Goal: Contribute content

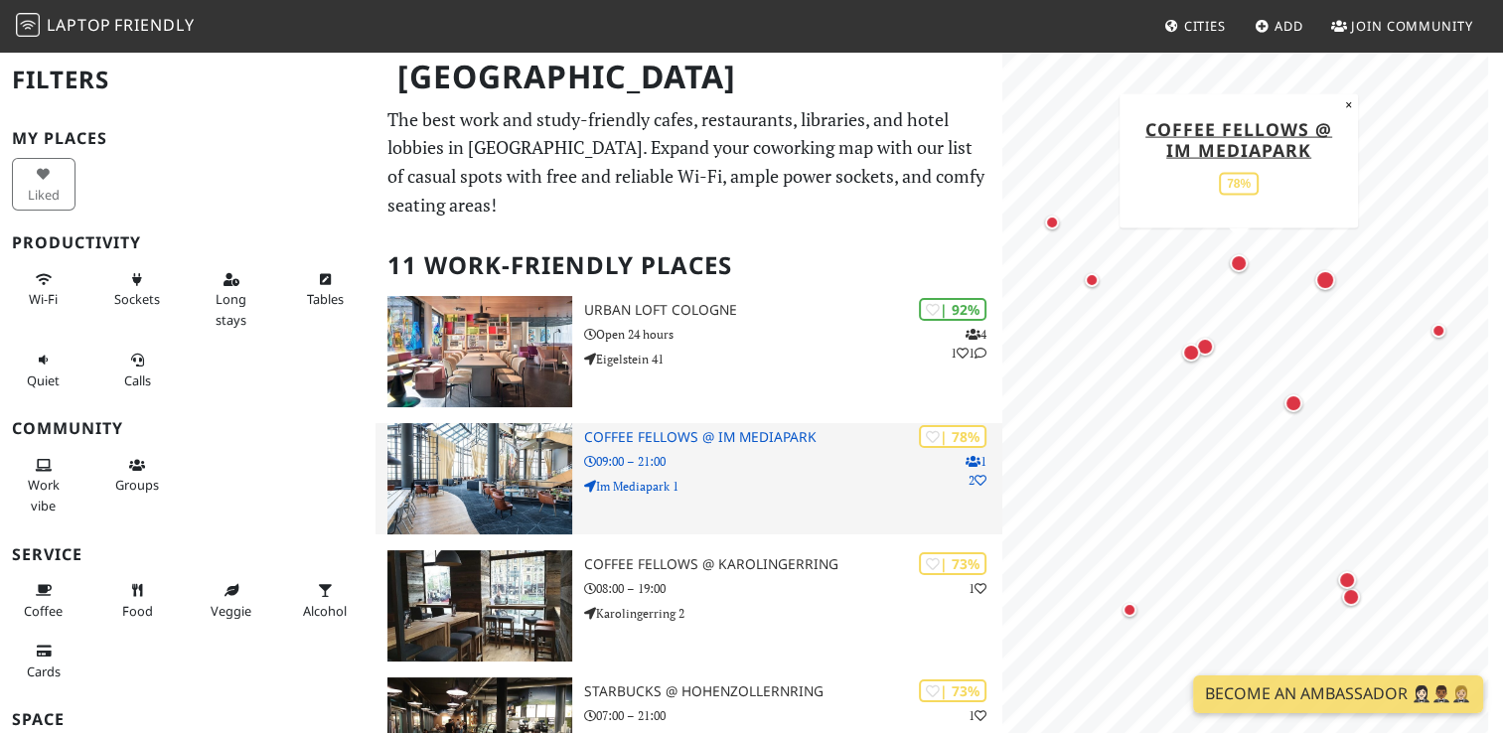
click at [495, 423] on img at bounding box center [479, 478] width 185 height 111
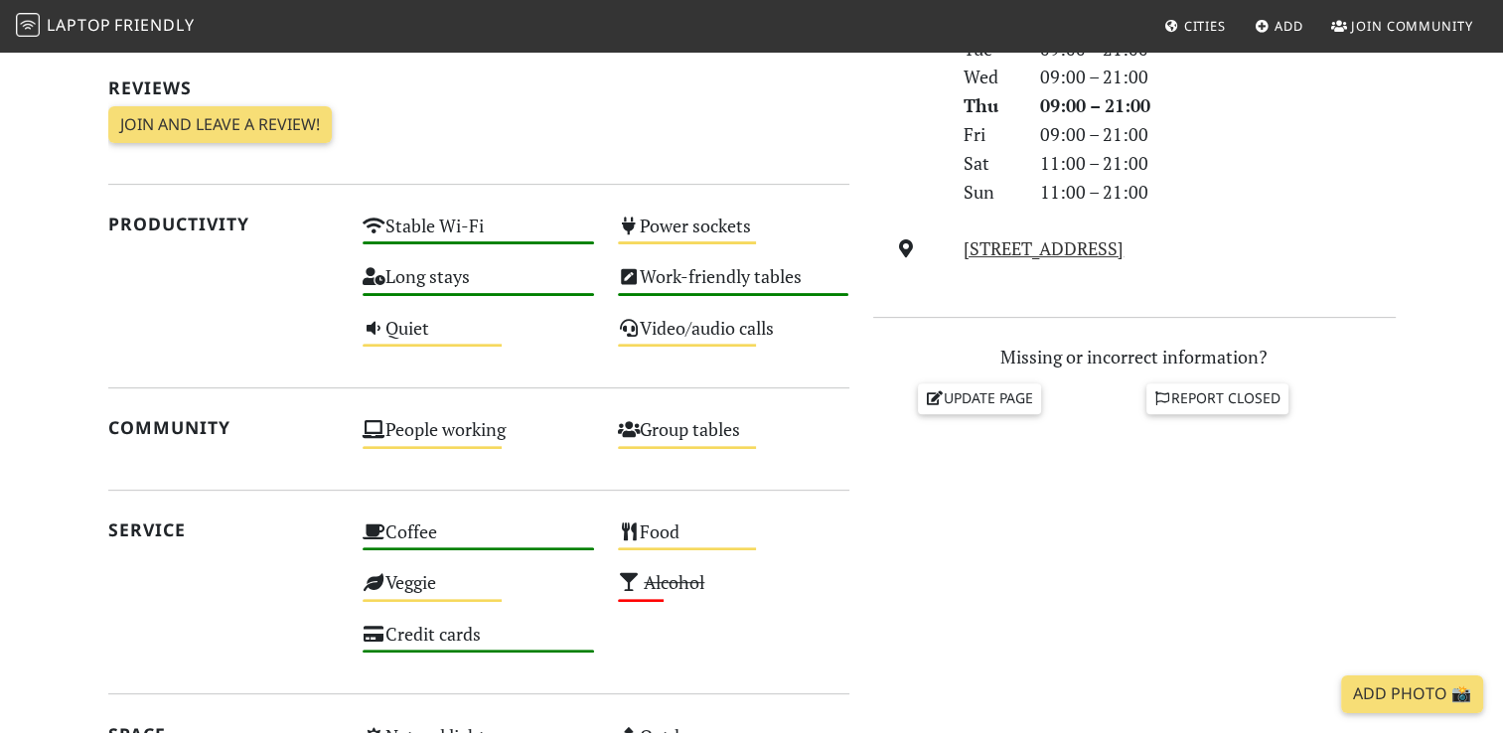
scroll to position [624, 0]
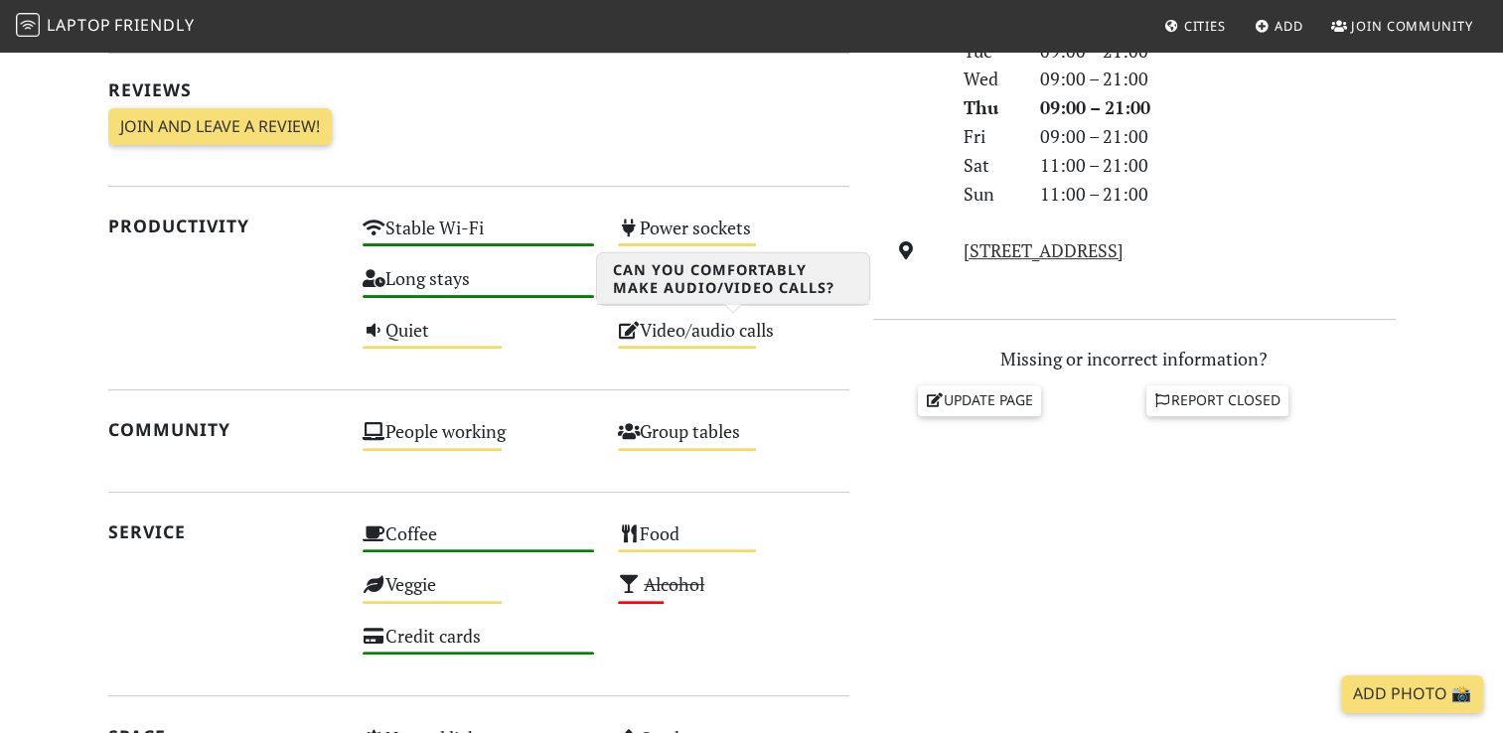
click at [631, 340] on div "Video/audio calls Medium" at bounding box center [733, 339] width 255 height 51
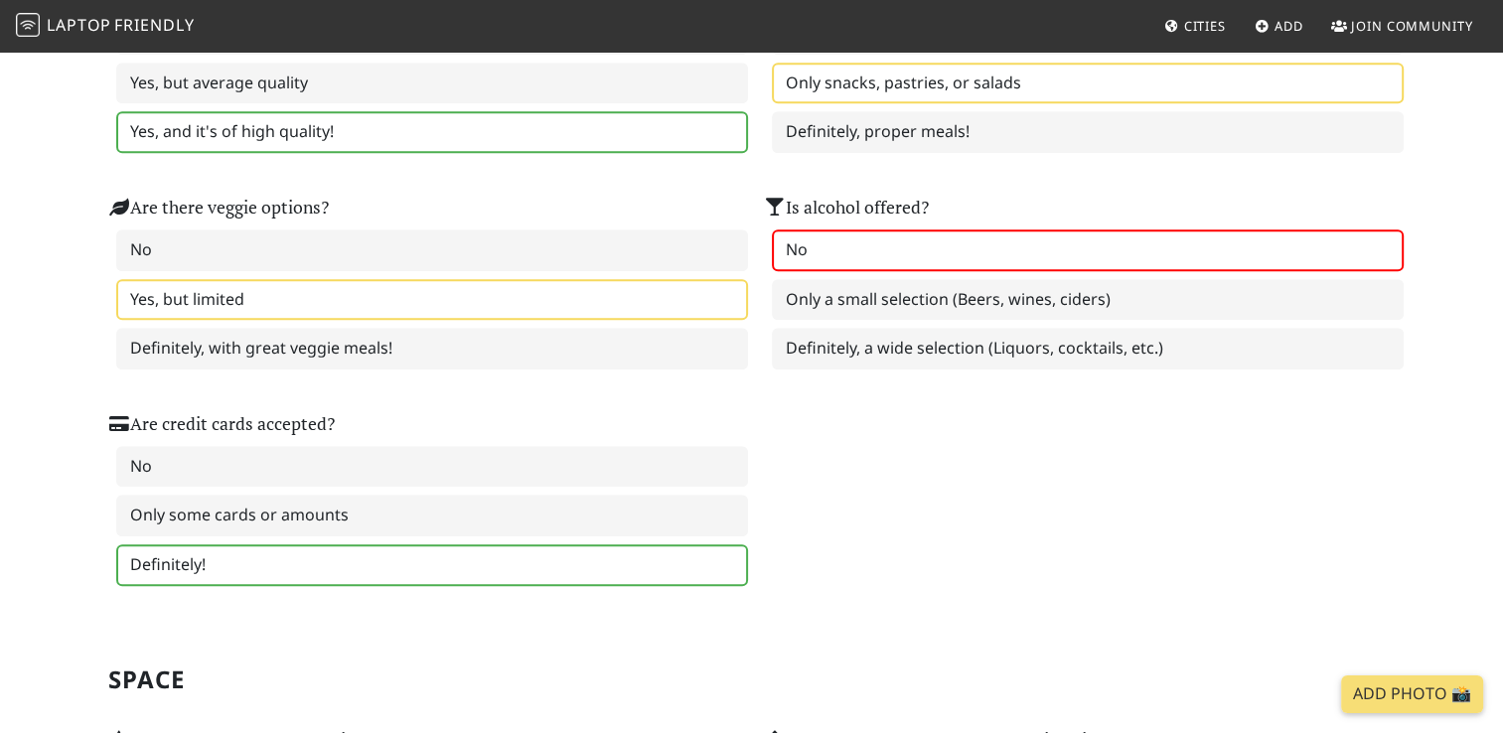
scroll to position [1404, 0]
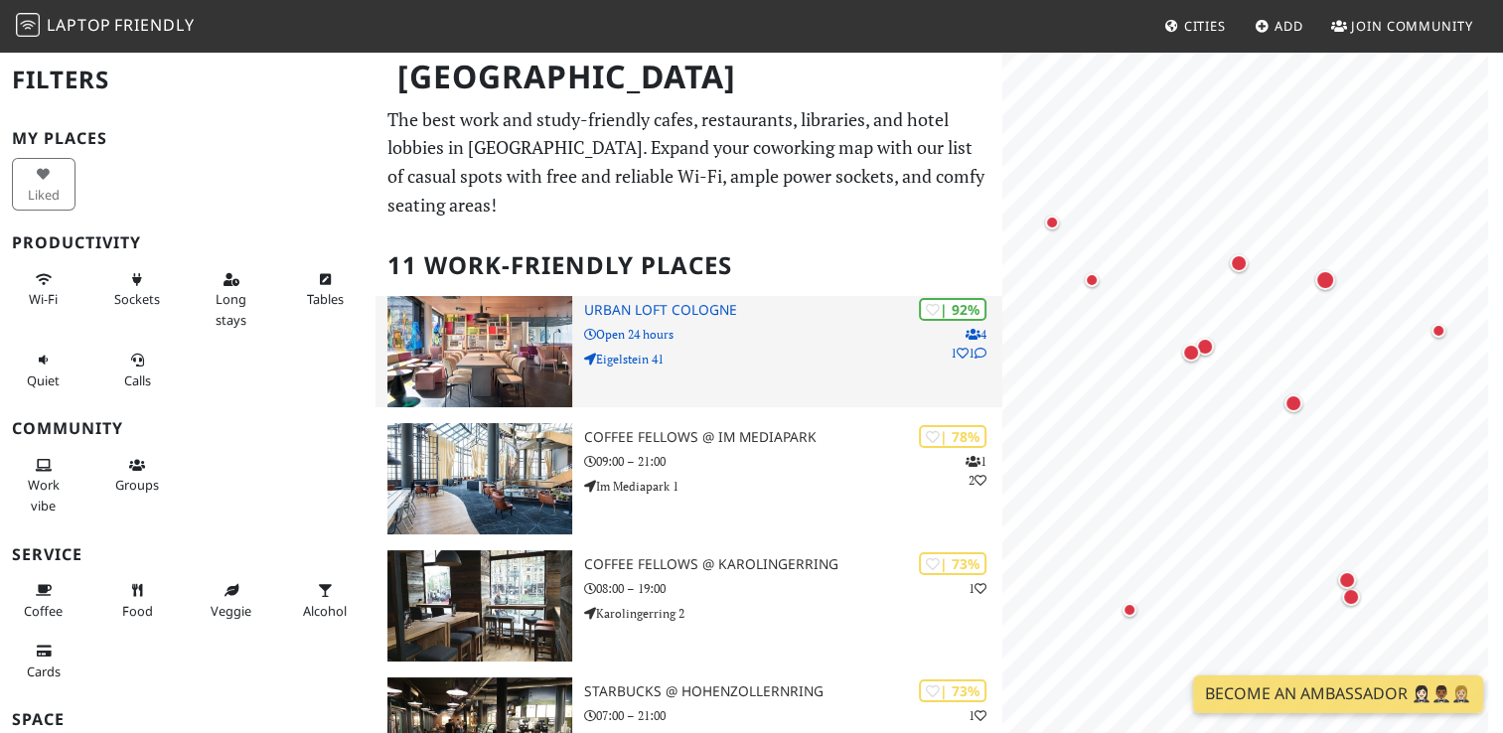
click at [445, 322] on img at bounding box center [479, 351] width 185 height 111
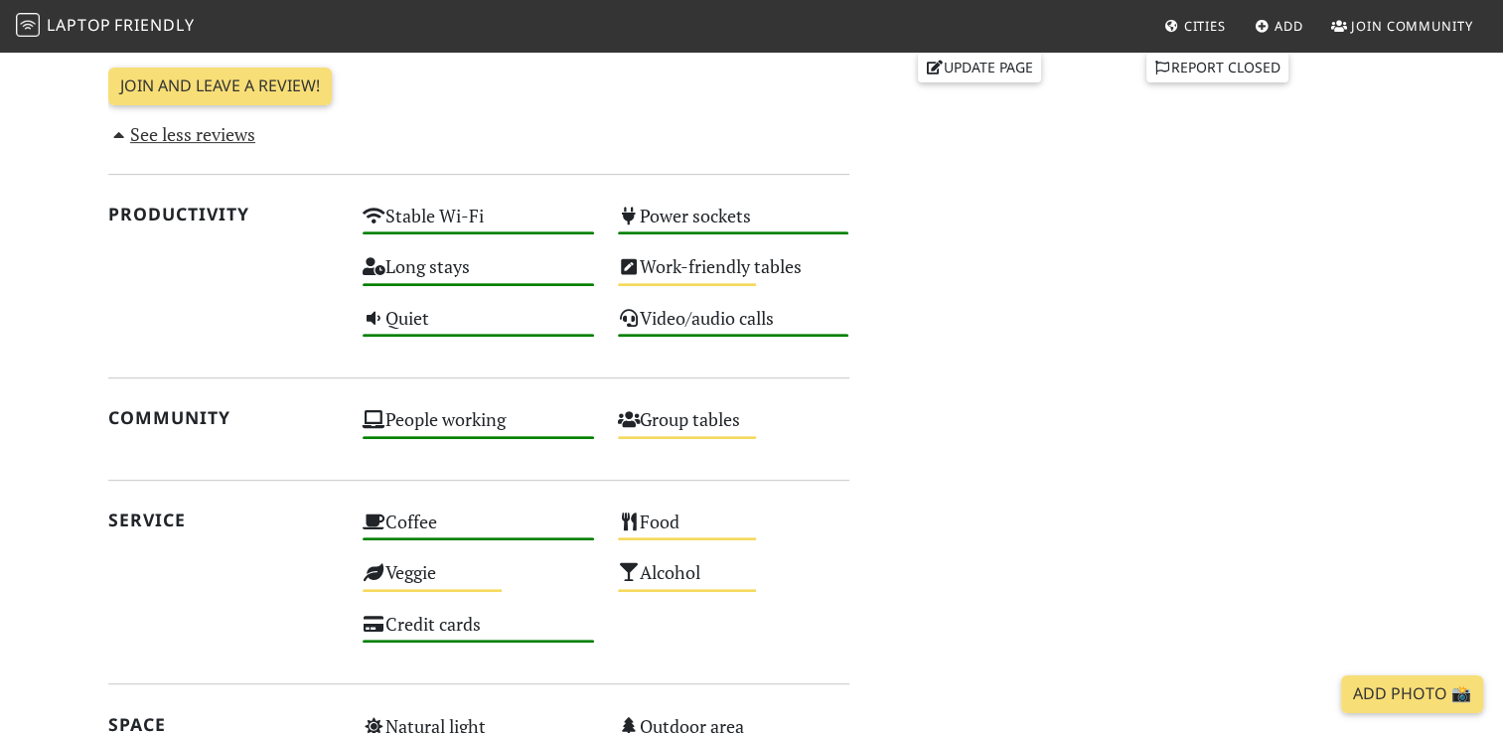
scroll to position [787, 0]
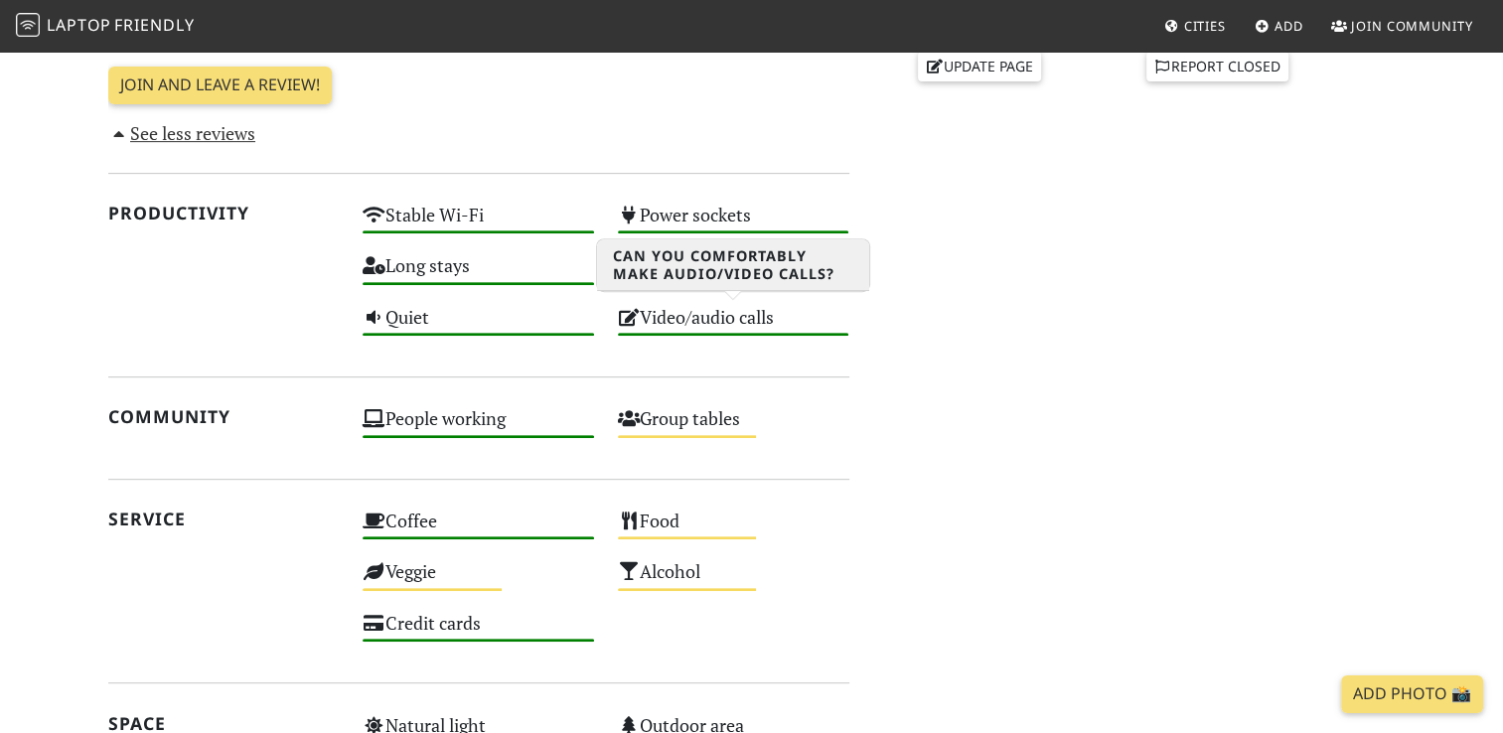
click at [720, 321] on div "Video/audio calls High" at bounding box center [733, 326] width 255 height 51
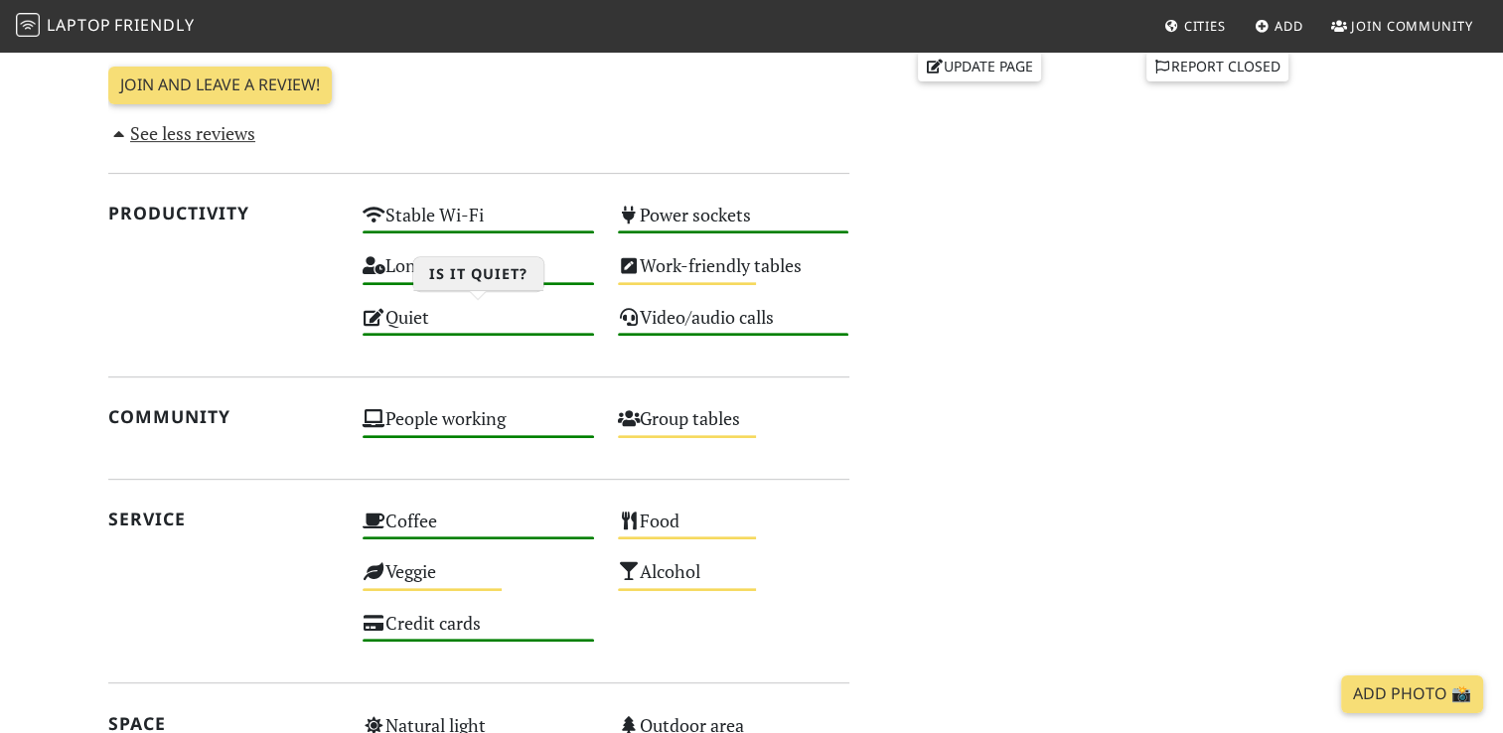
click at [396, 315] on div "Quiet High" at bounding box center [478, 326] width 255 height 51
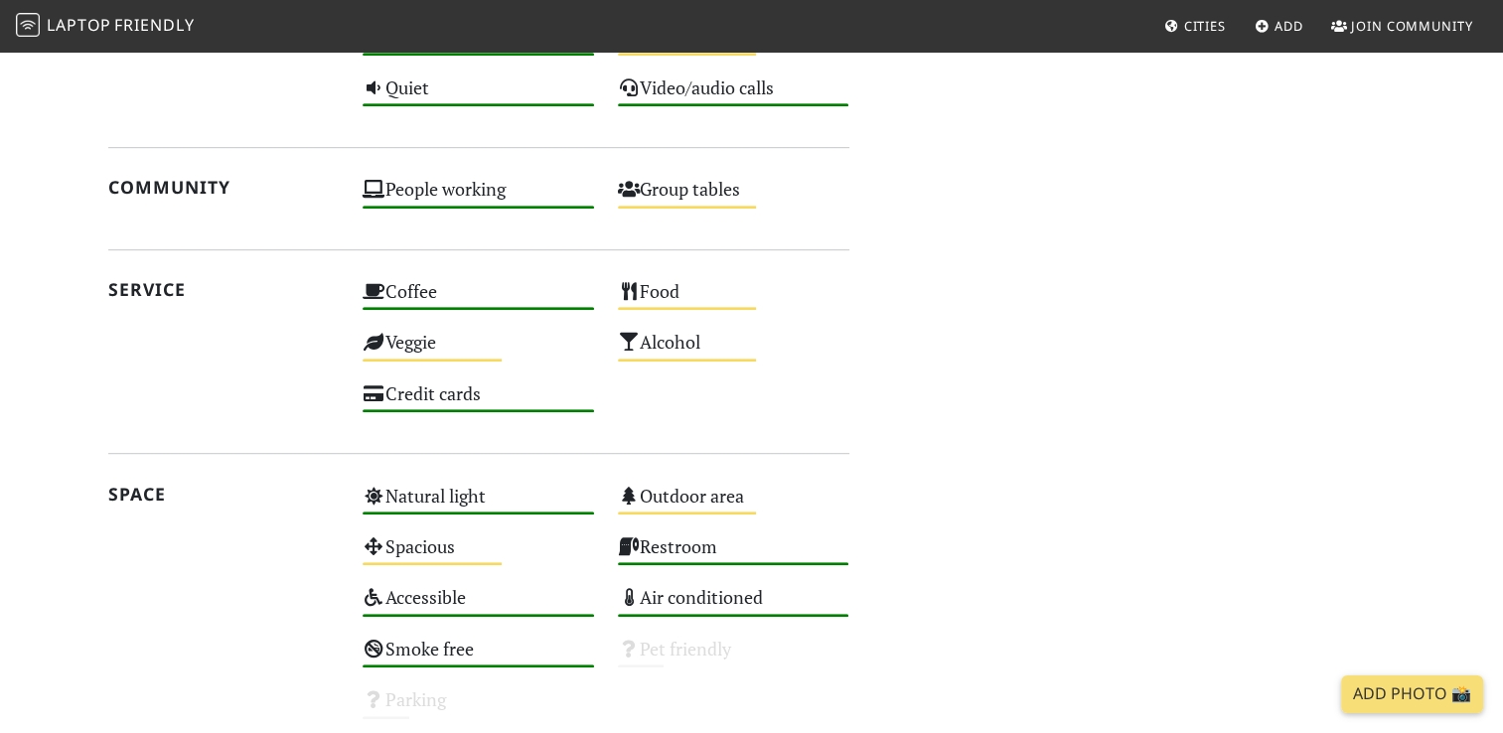
scroll to position [1015, 0]
click at [423, 295] on div "Coffee High" at bounding box center [478, 301] width 255 height 51
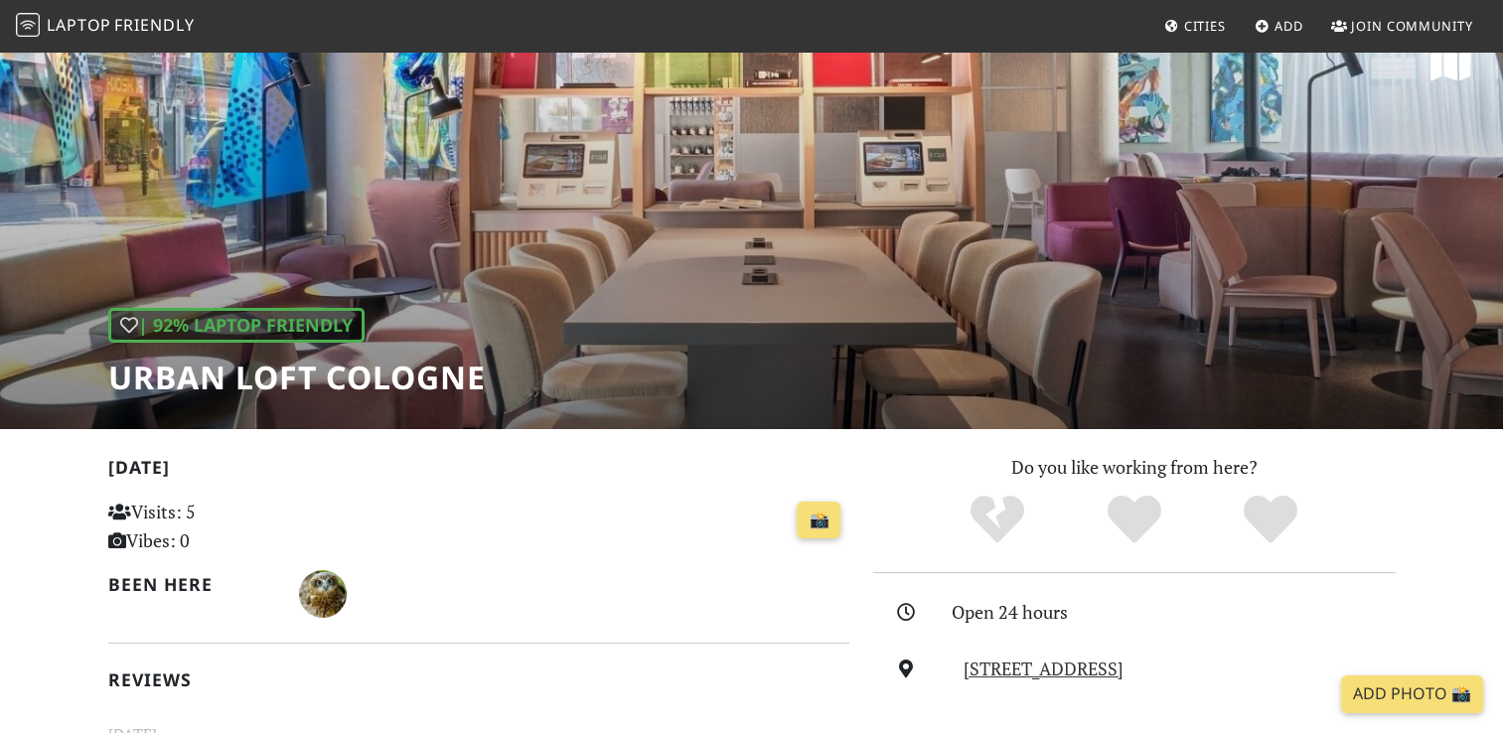
scroll to position [0, 0]
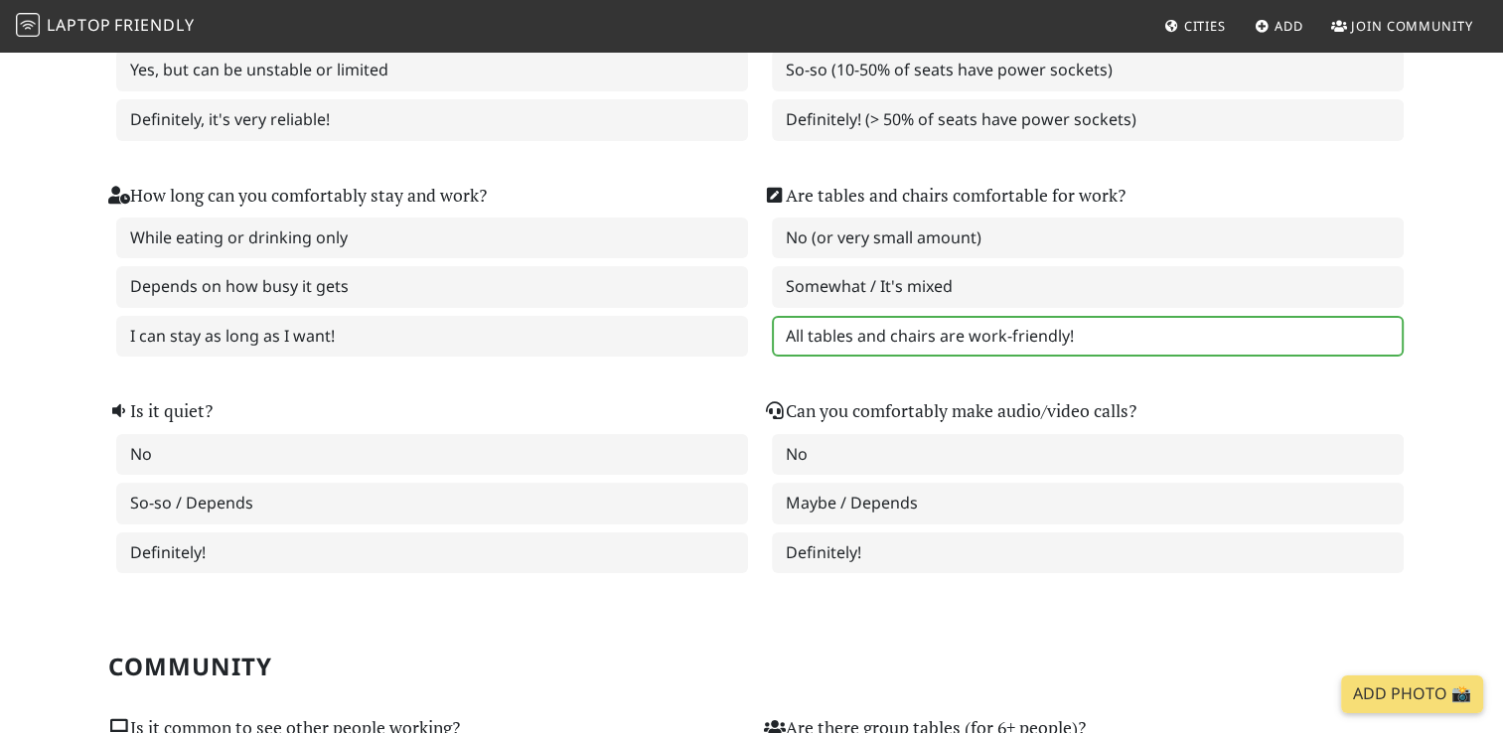
scroll to position [341, 0]
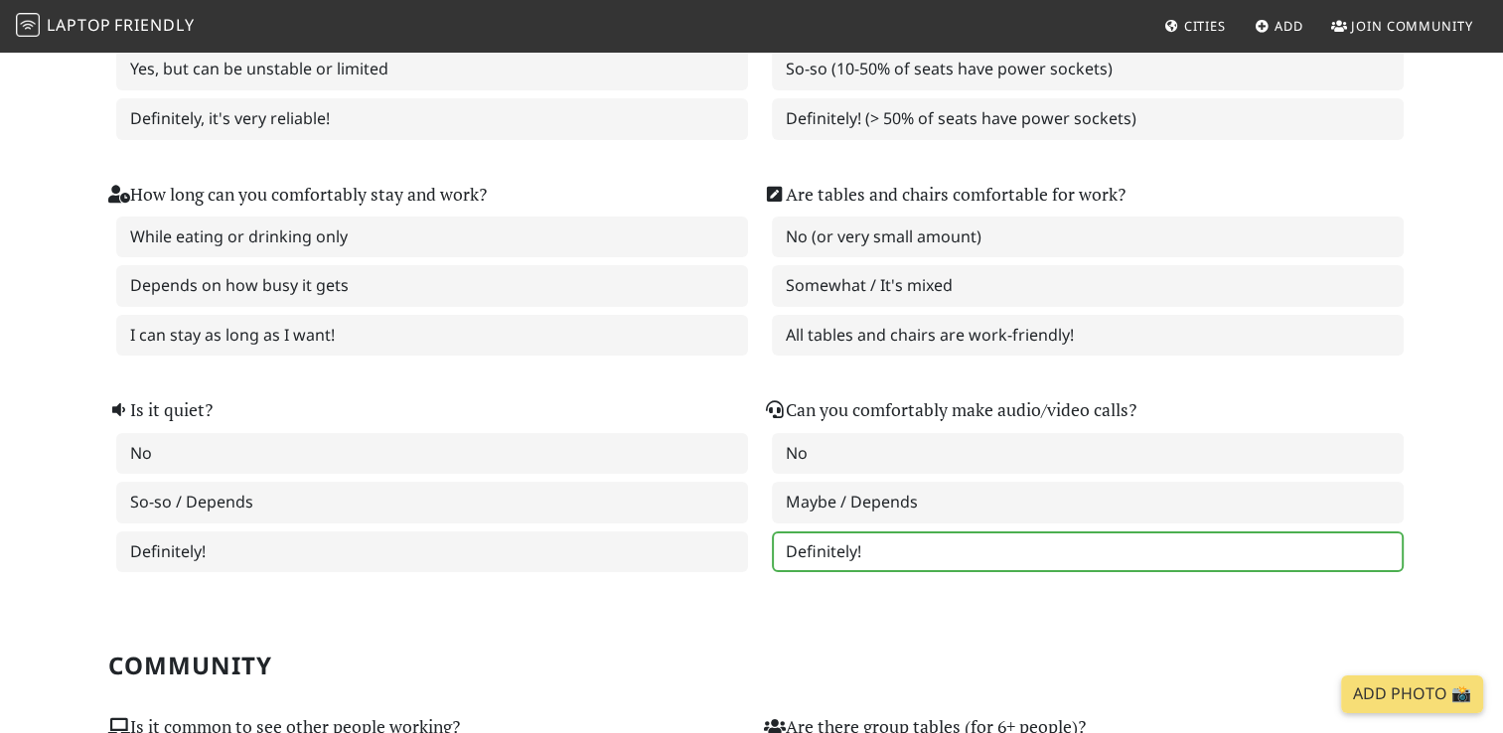
click at [933, 549] on label "Definitely!" at bounding box center [1088, 552] width 632 height 42
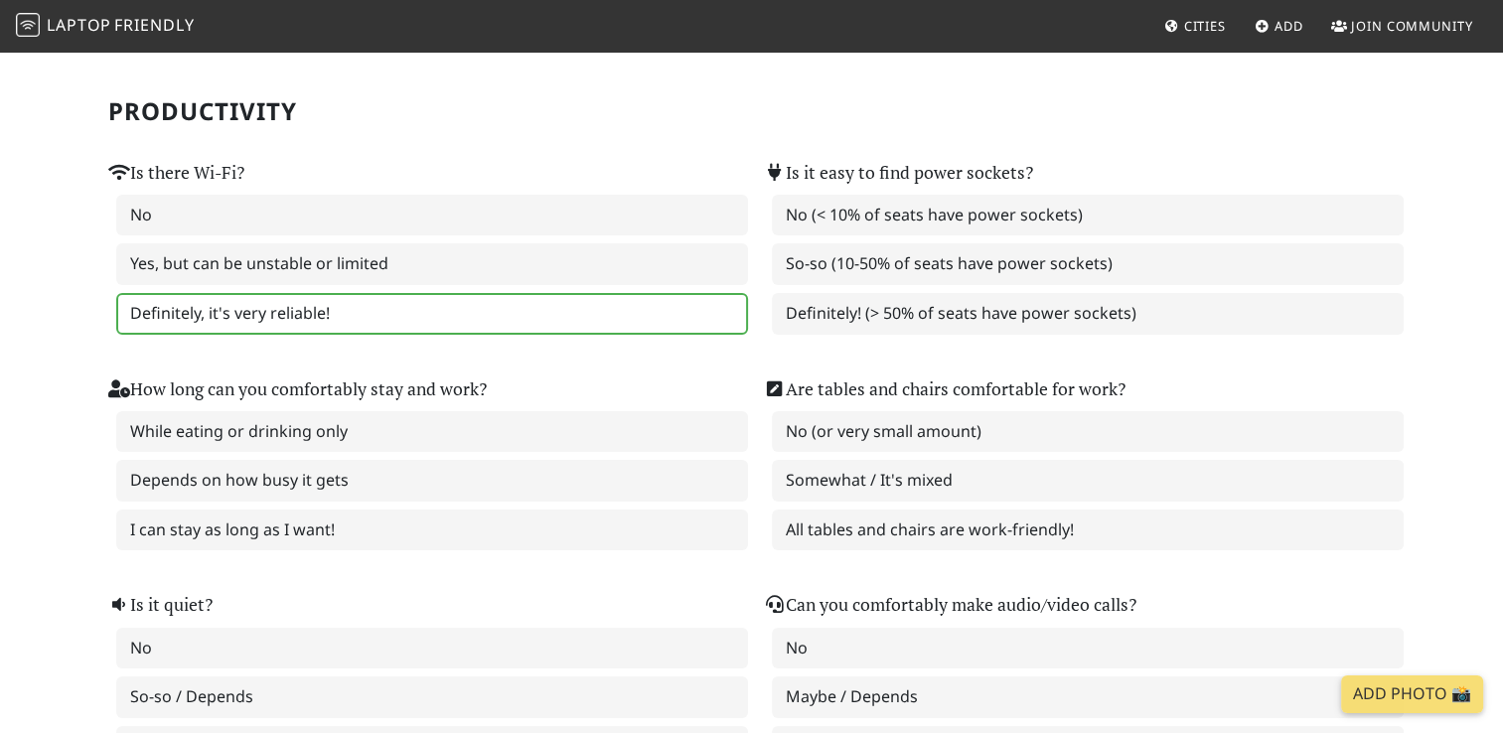
scroll to position [282, 0]
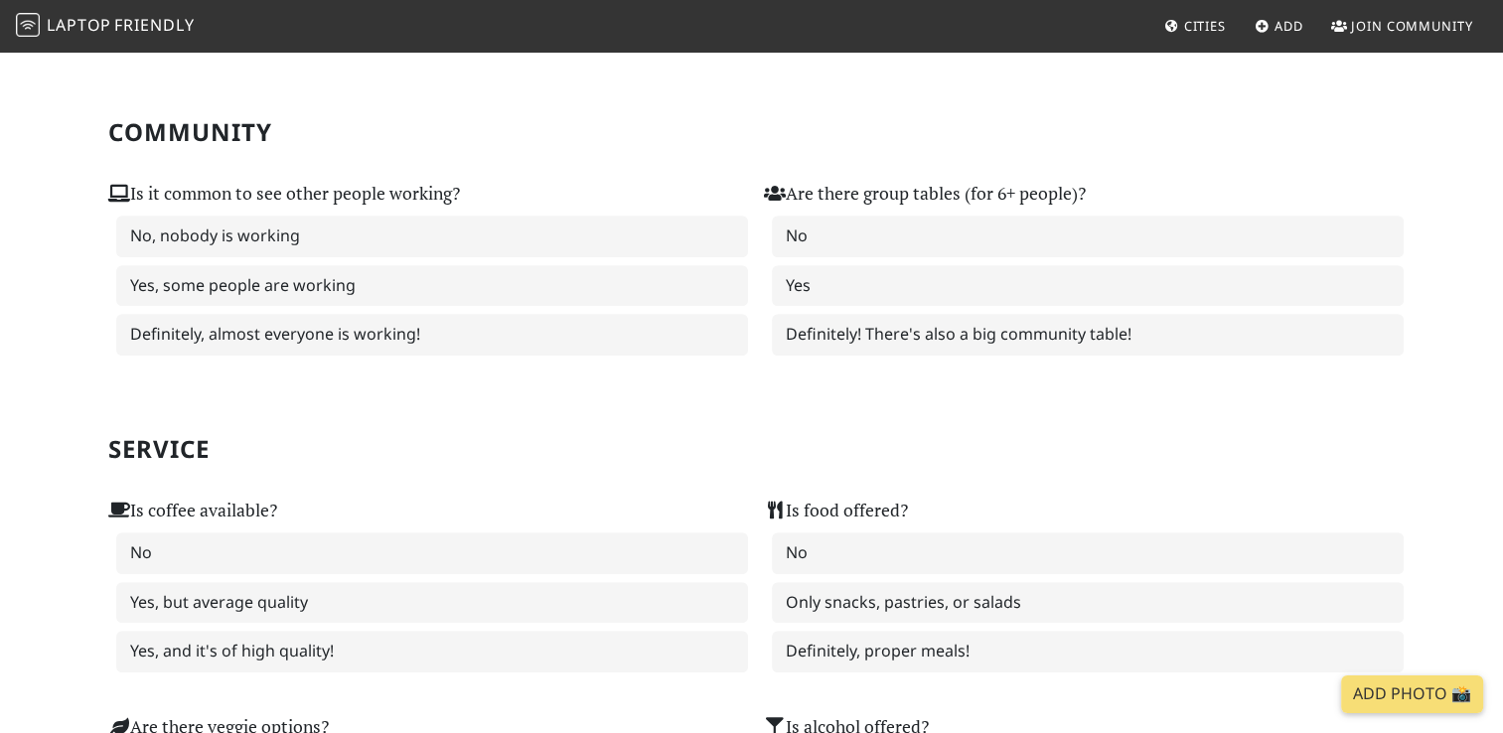
scroll to position [992, 0]
